Goal: Navigation & Orientation: Find specific page/section

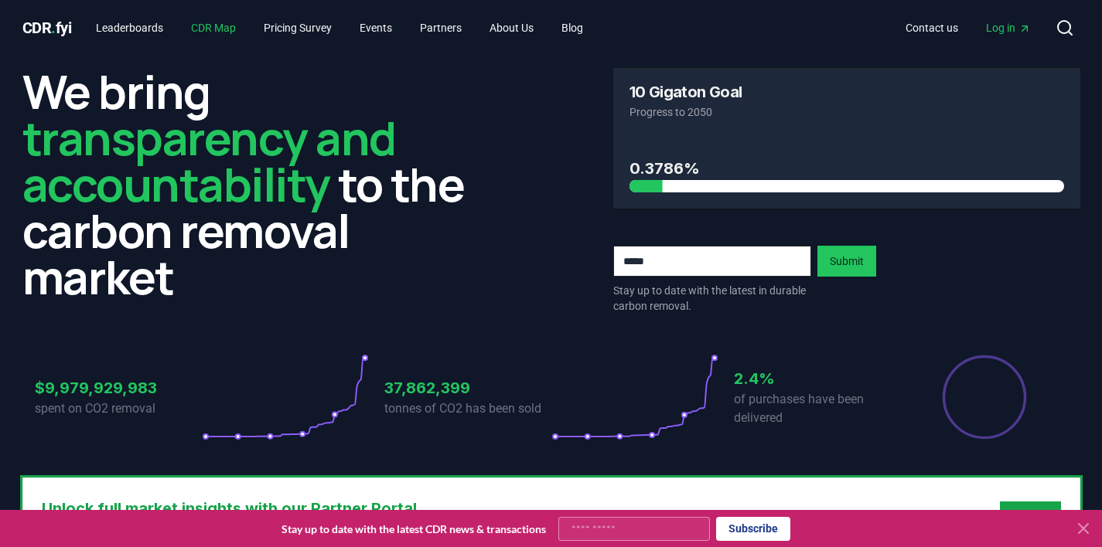
click at [232, 25] on link "CDR Map" at bounding box center [214, 28] width 70 height 28
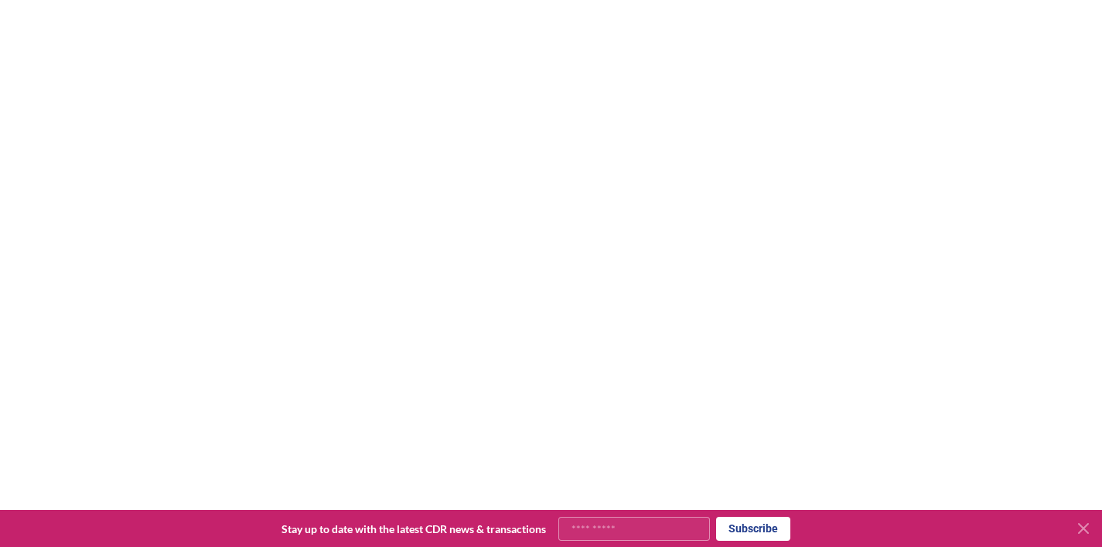
scroll to position [251, 0]
